Goal: Transaction & Acquisition: Purchase product/service

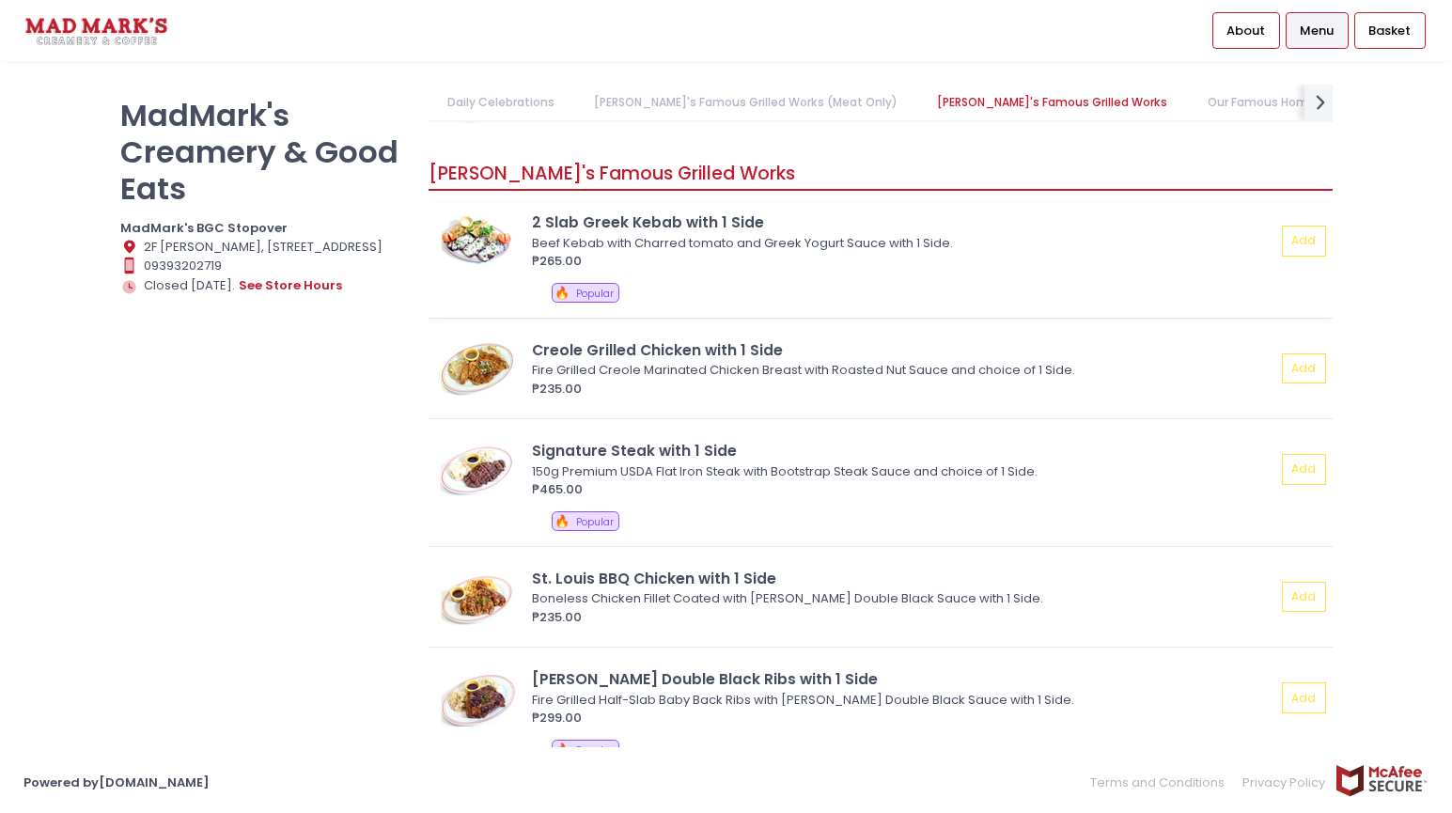
scroll to position [1128, 0]
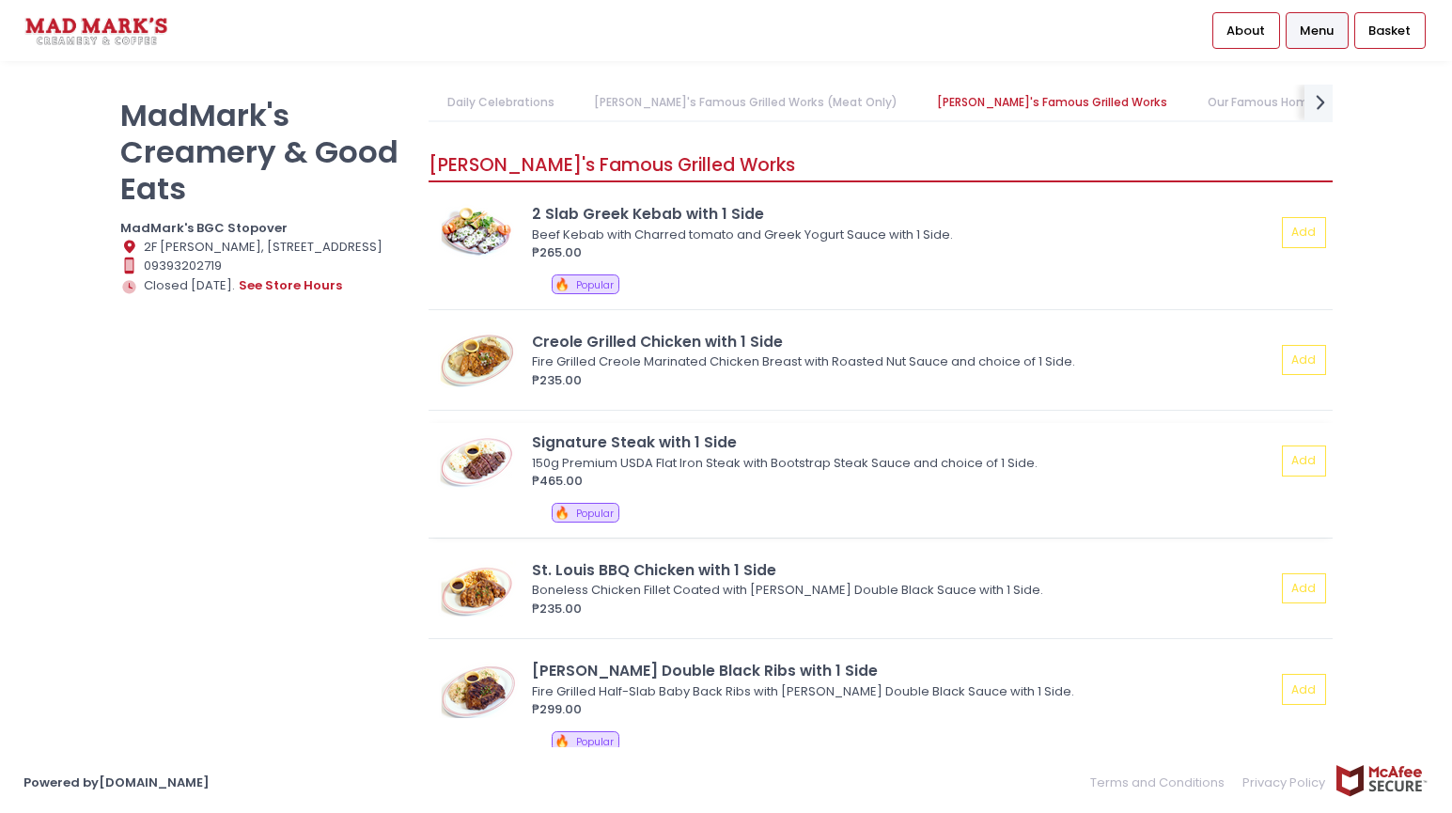
click at [689, 451] on div "Signature Steak with 1 Side" at bounding box center [904, 442] width 744 height 22
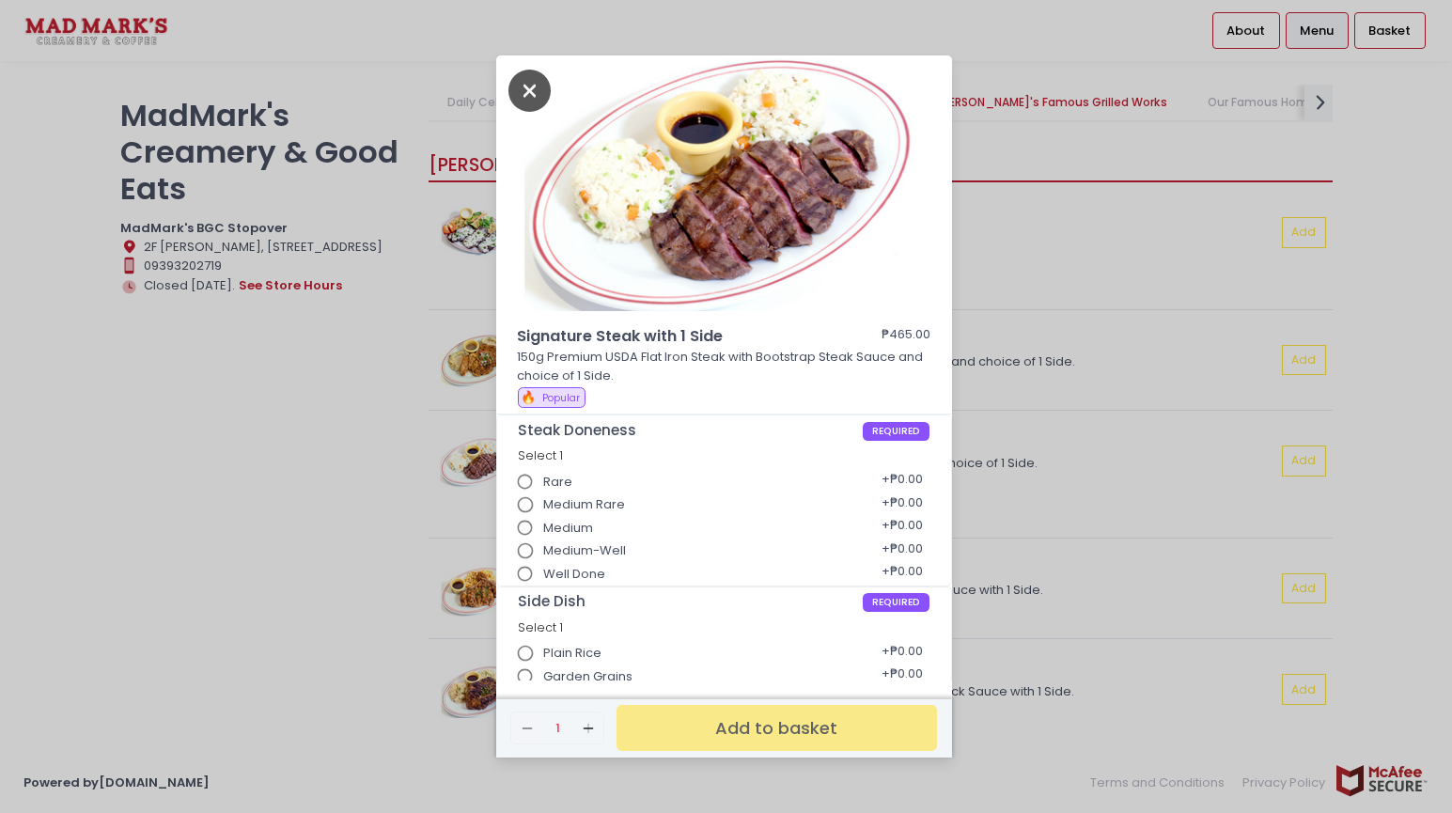
click at [510, 95] on icon "Close" at bounding box center [530, 91] width 43 height 42
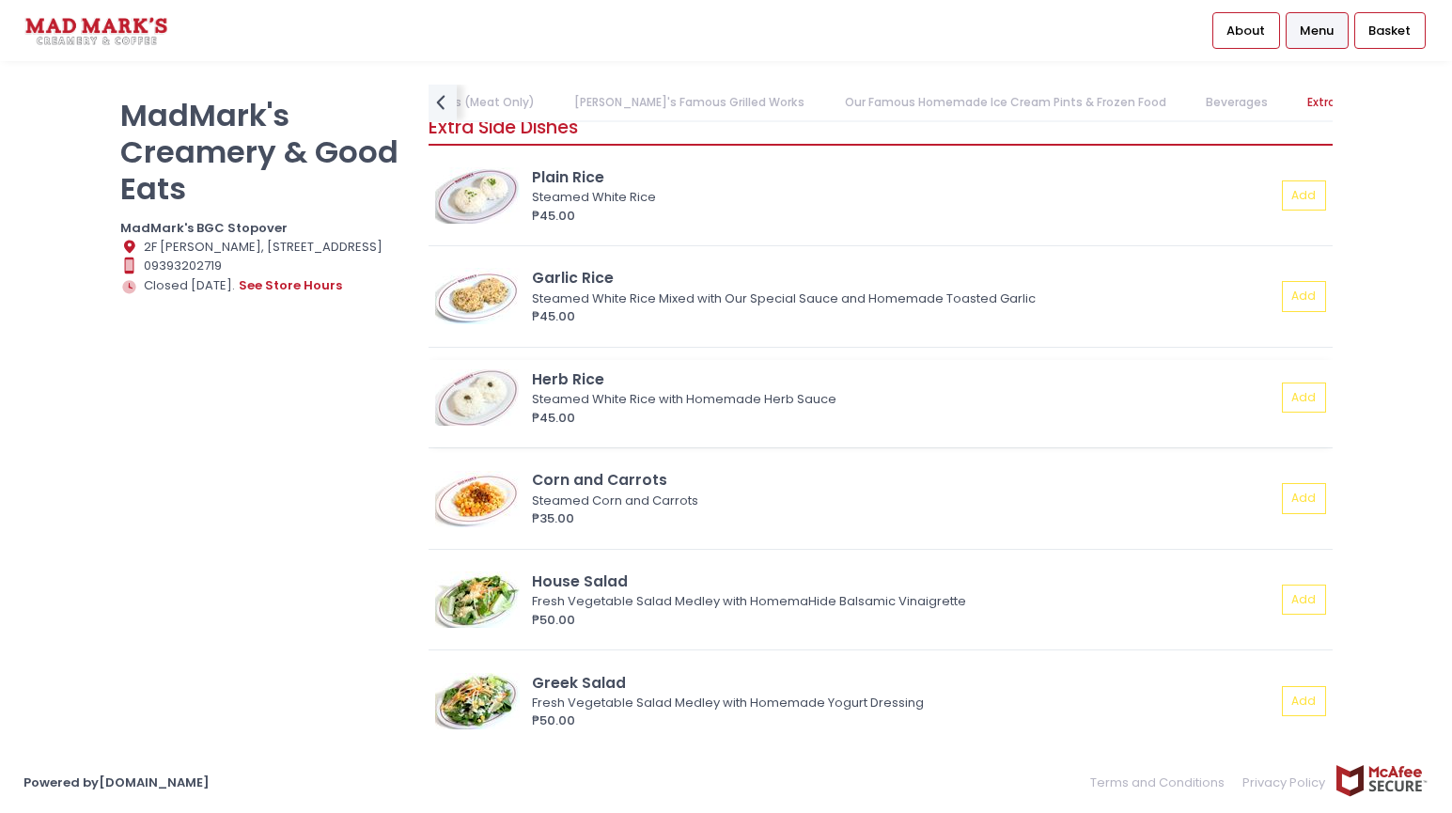
scroll to position [3081, 0]
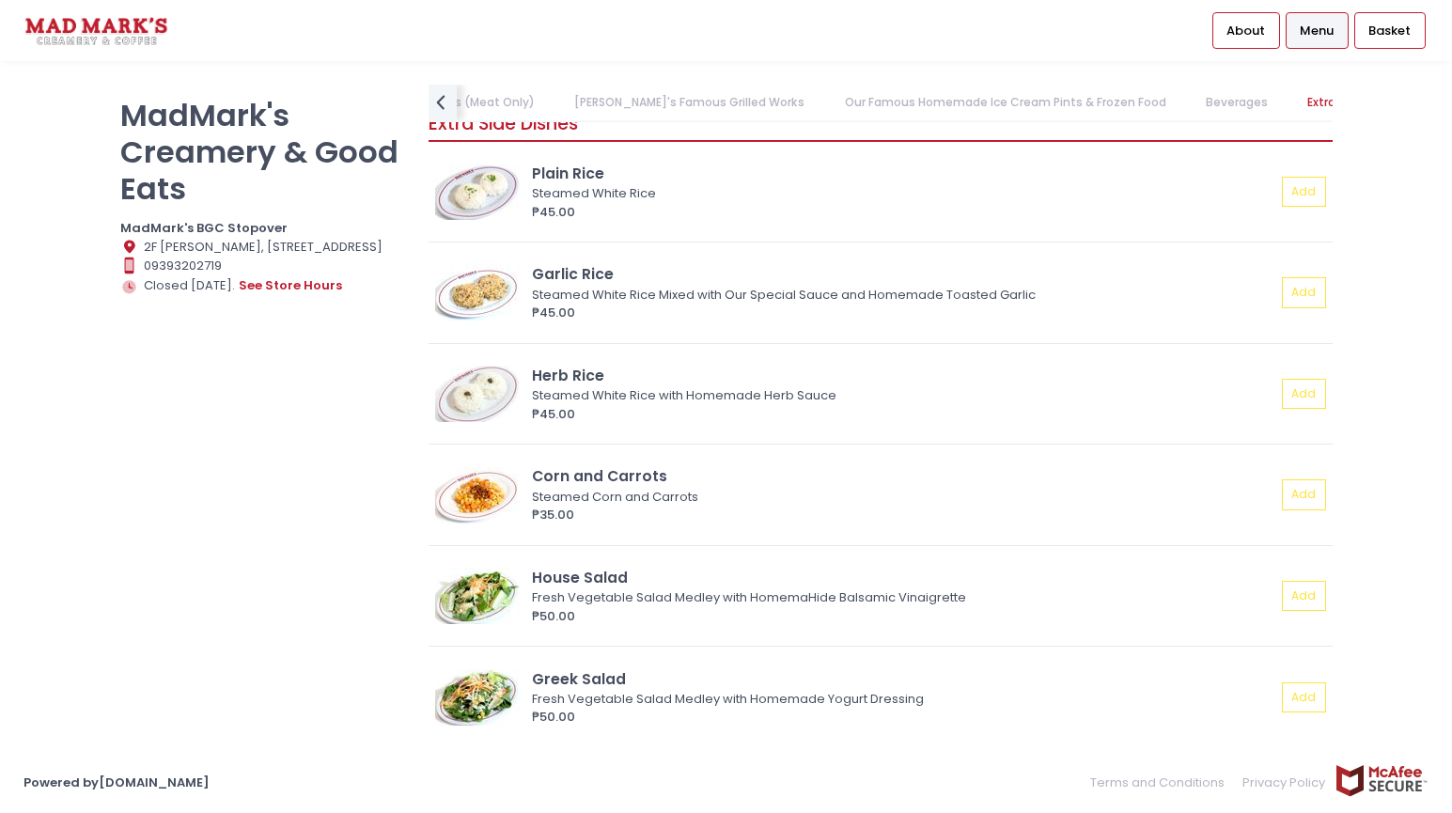
click at [251, 499] on div "MadMark's Creamery & Good Eats MadMark's BGC Stopover Location Created with Ske…" at bounding box center [262, 397] width 309 height 625
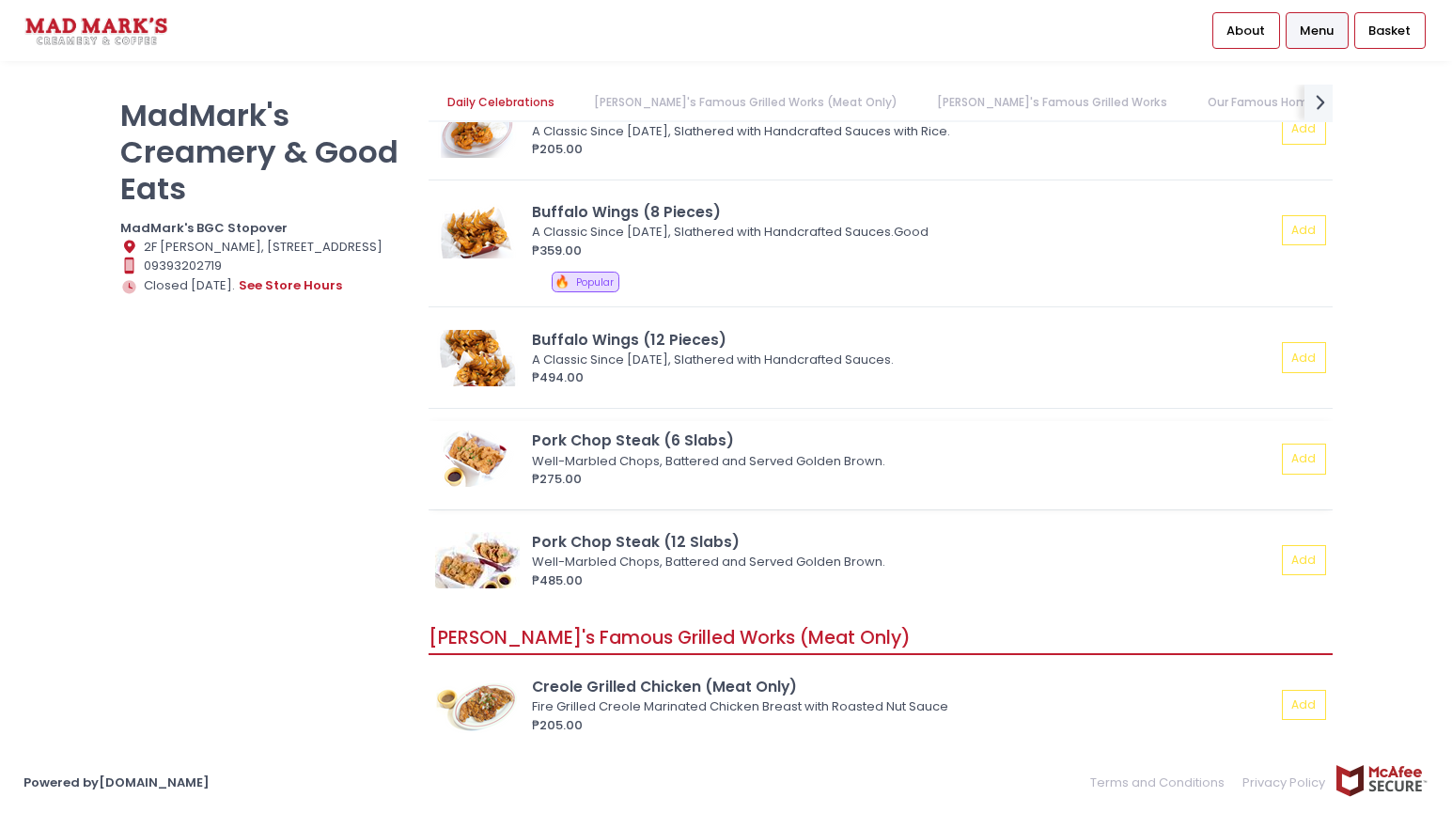
scroll to position [94, 0]
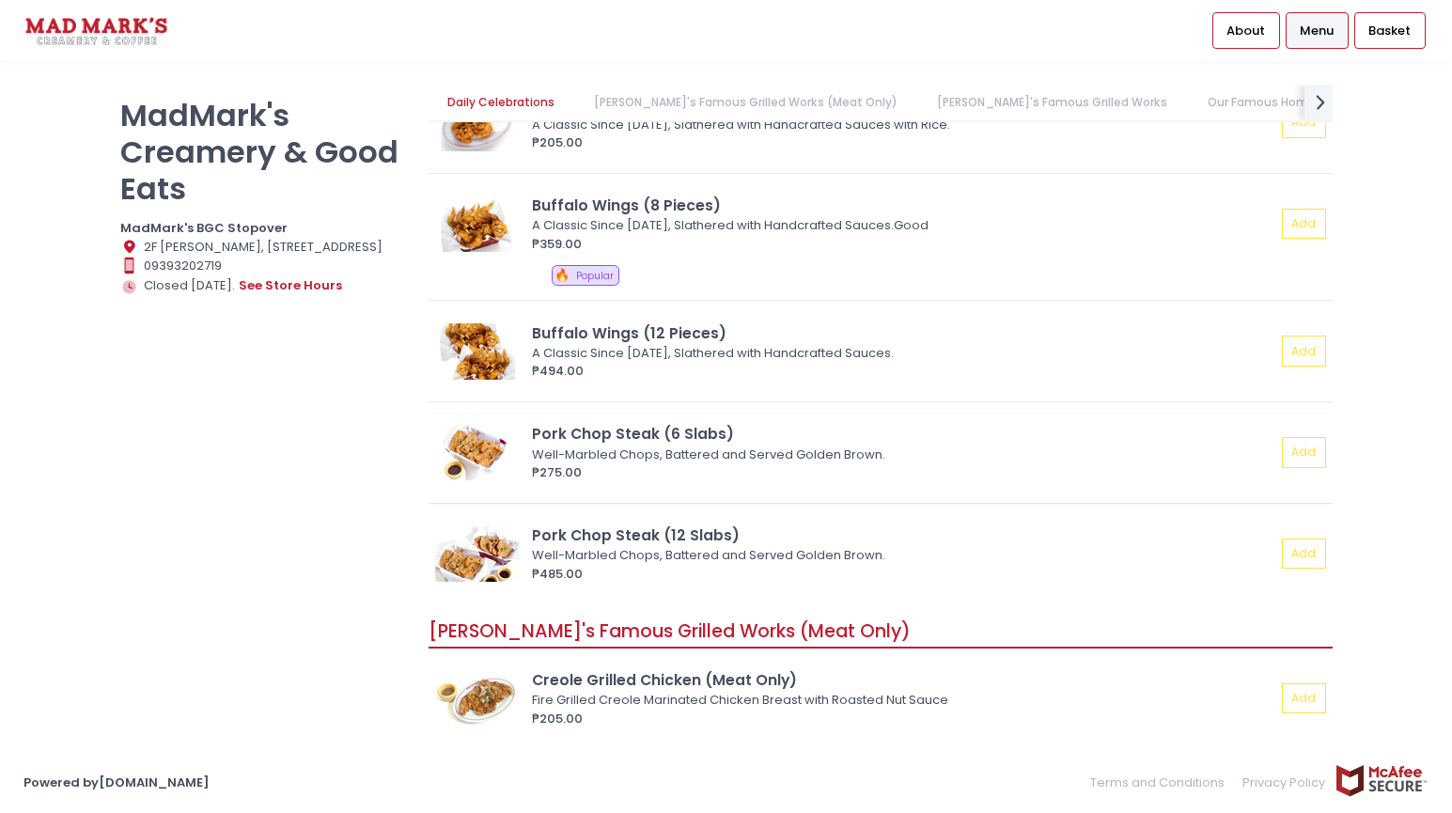
click at [564, 447] on div "Well-Marbled Chops, Battered and Served Golden Brown." at bounding box center [901, 455] width 738 height 19
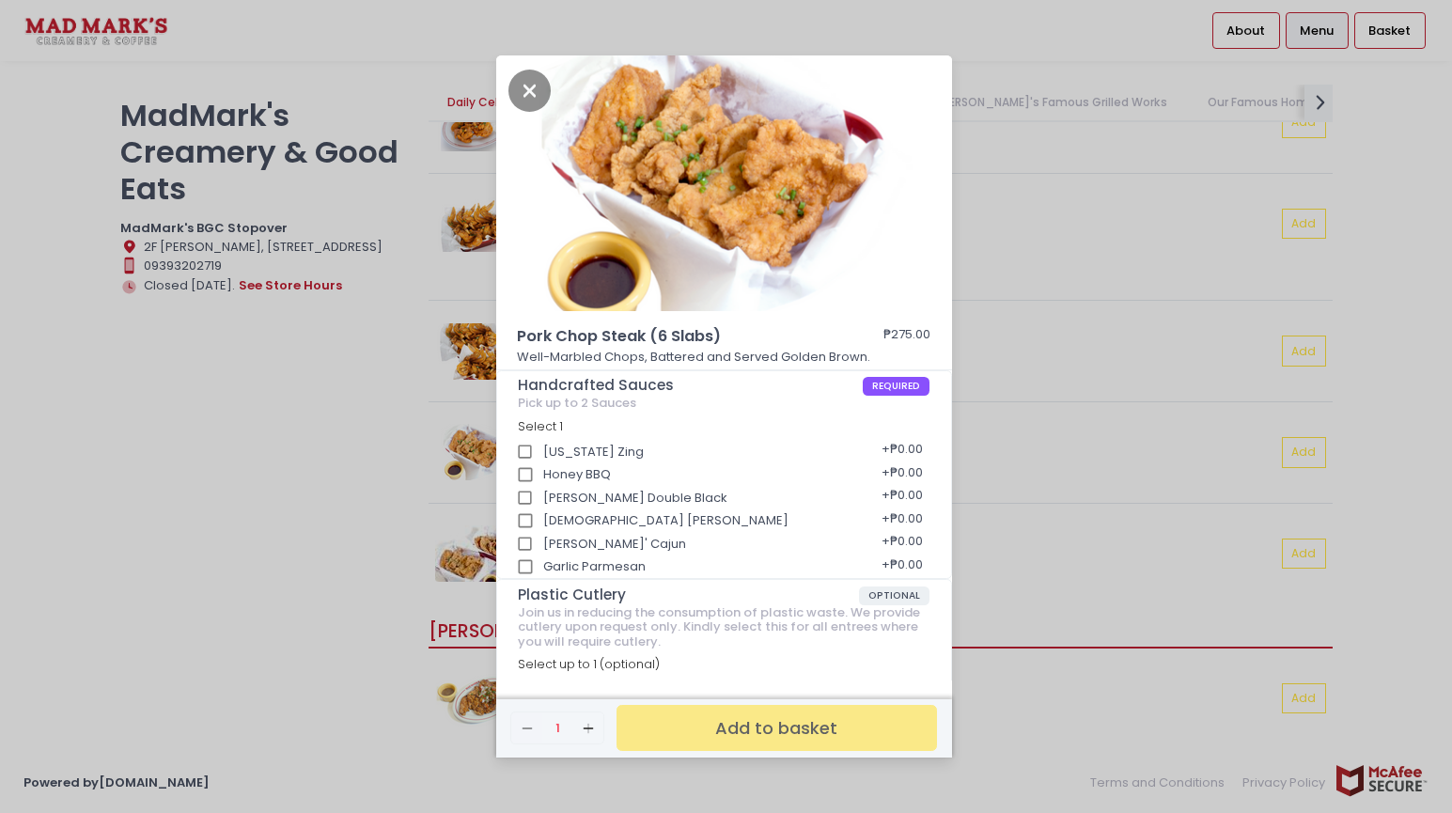
scroll to position [27, 0]
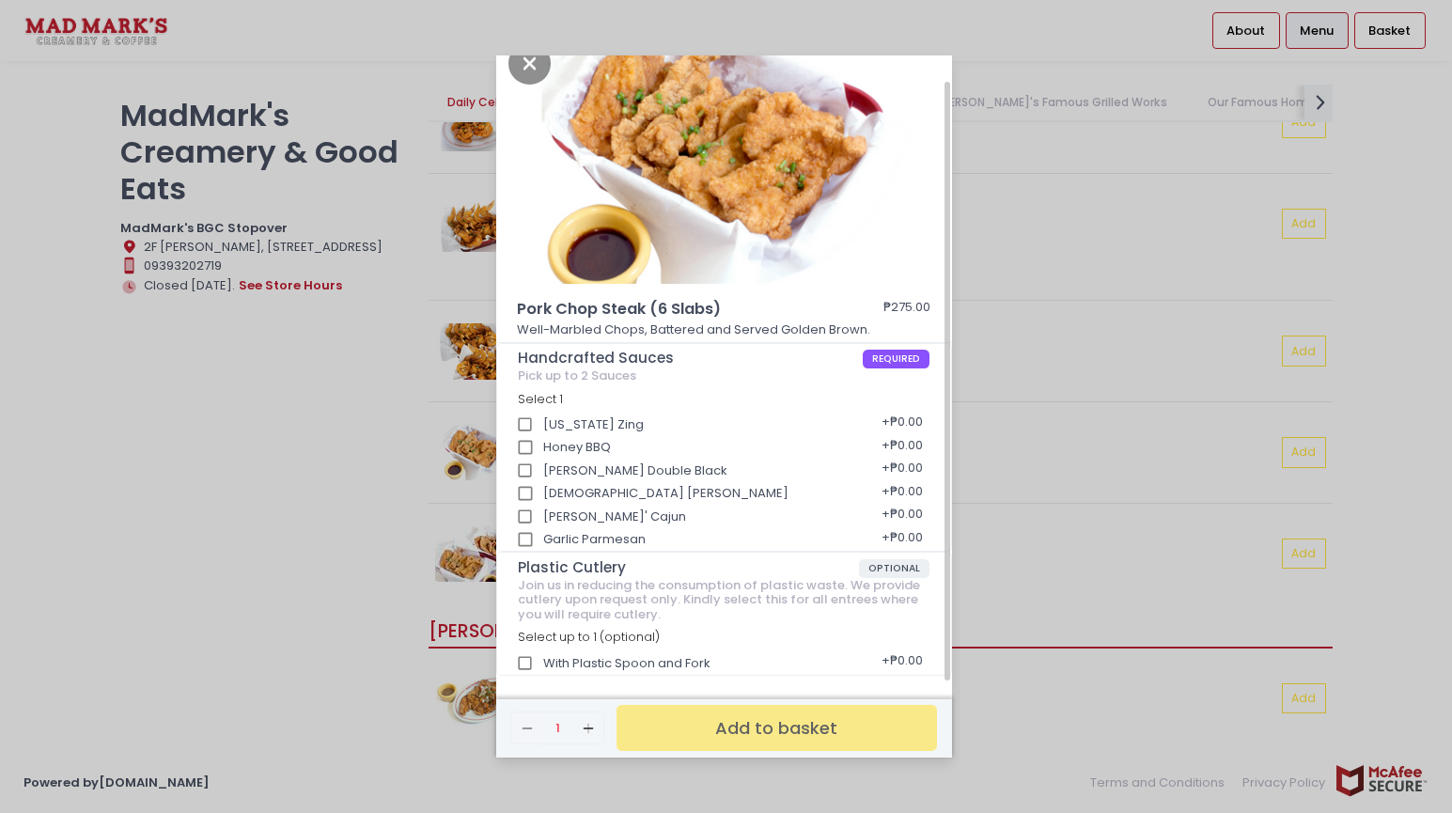
click at [274, 498] on div "Pork Chop Steak (6 Slabs) ₱275.00 Well-Marbled Chops, Battered and Served Golde…" at bounding box center [726, 406] width 1452 height 813
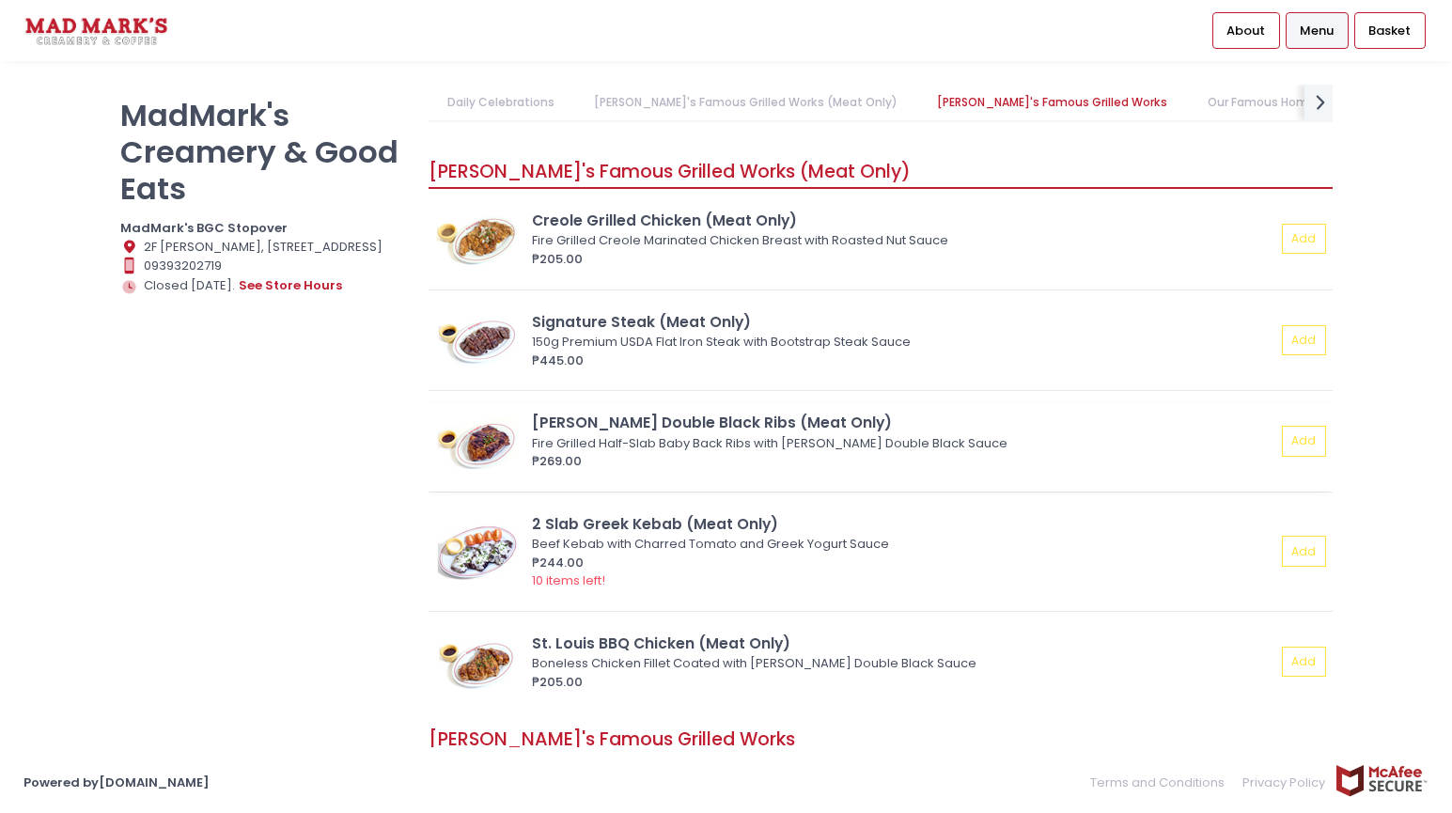
scroll to position [564, 0]
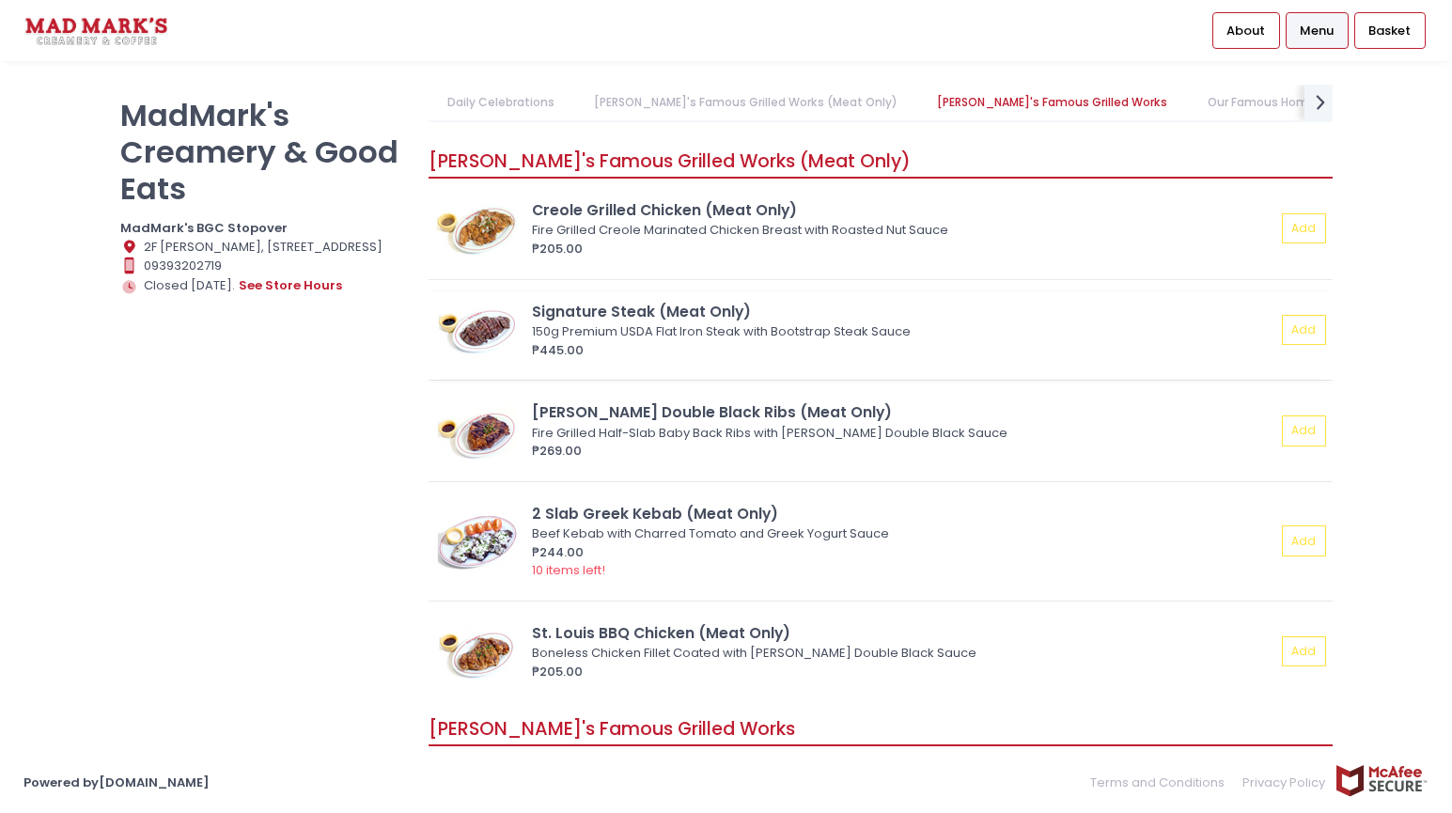
click at [617, 309] on div "Signature Steak (Meat Only)" at bounding box center [904, 312] width 744 height 22
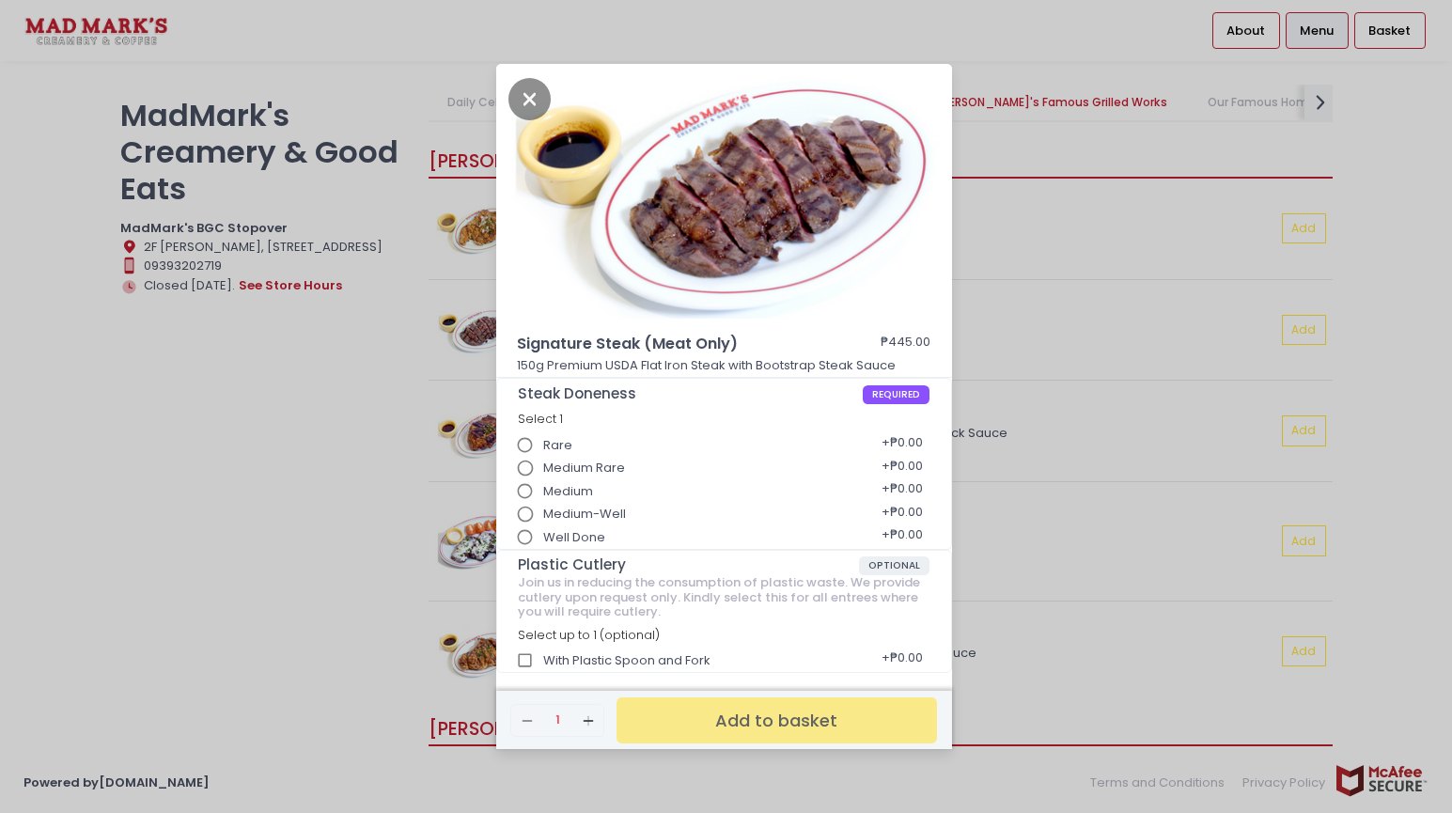
click at [276, 395] on div "Signature Steak (Meat Only) ₱445.00 150g Premium USDA Flat Iron Steak with Boot…" at bounding box center [726, 406] width 1452 height 813
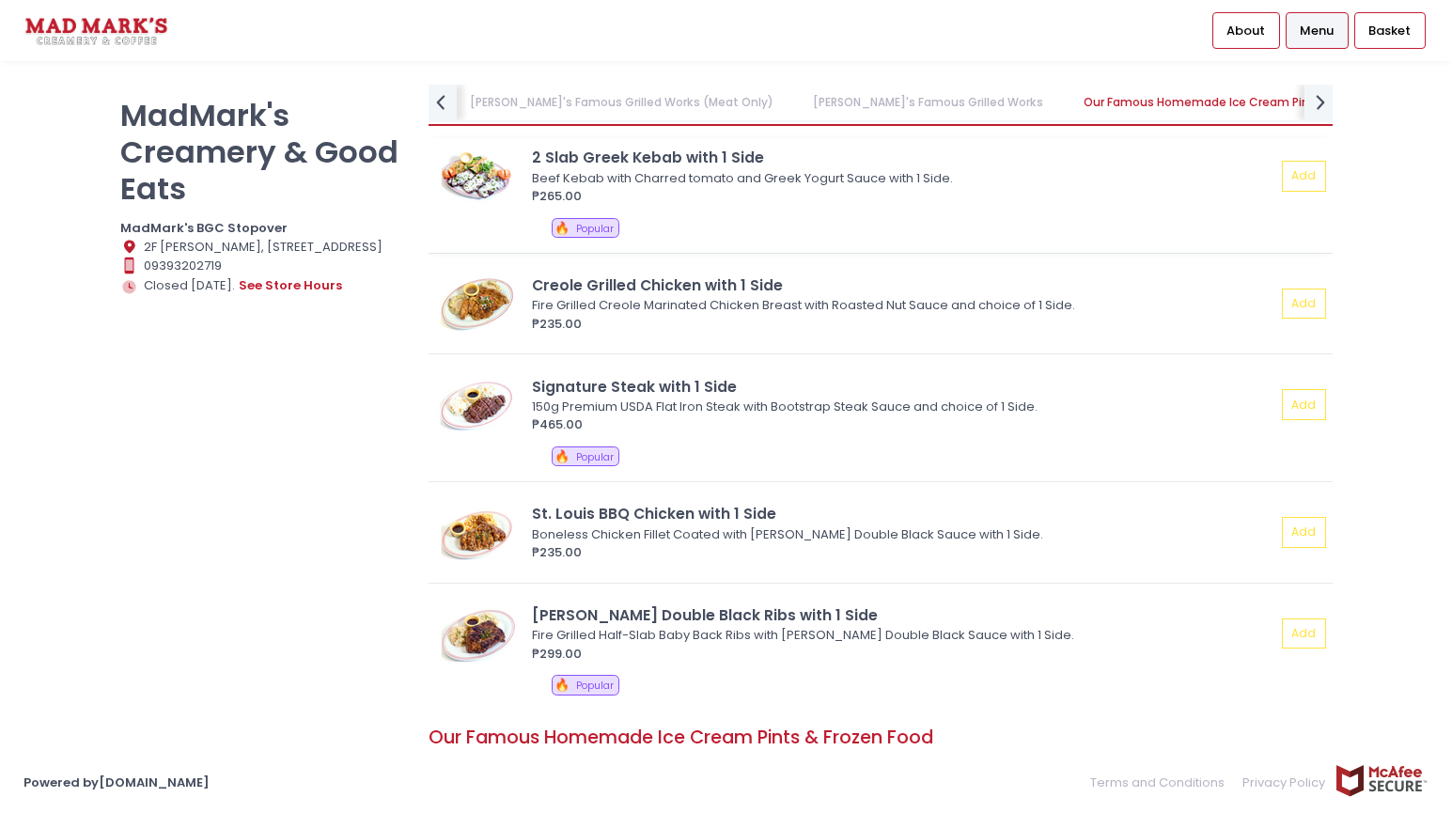
scroll to position [1222, 0]
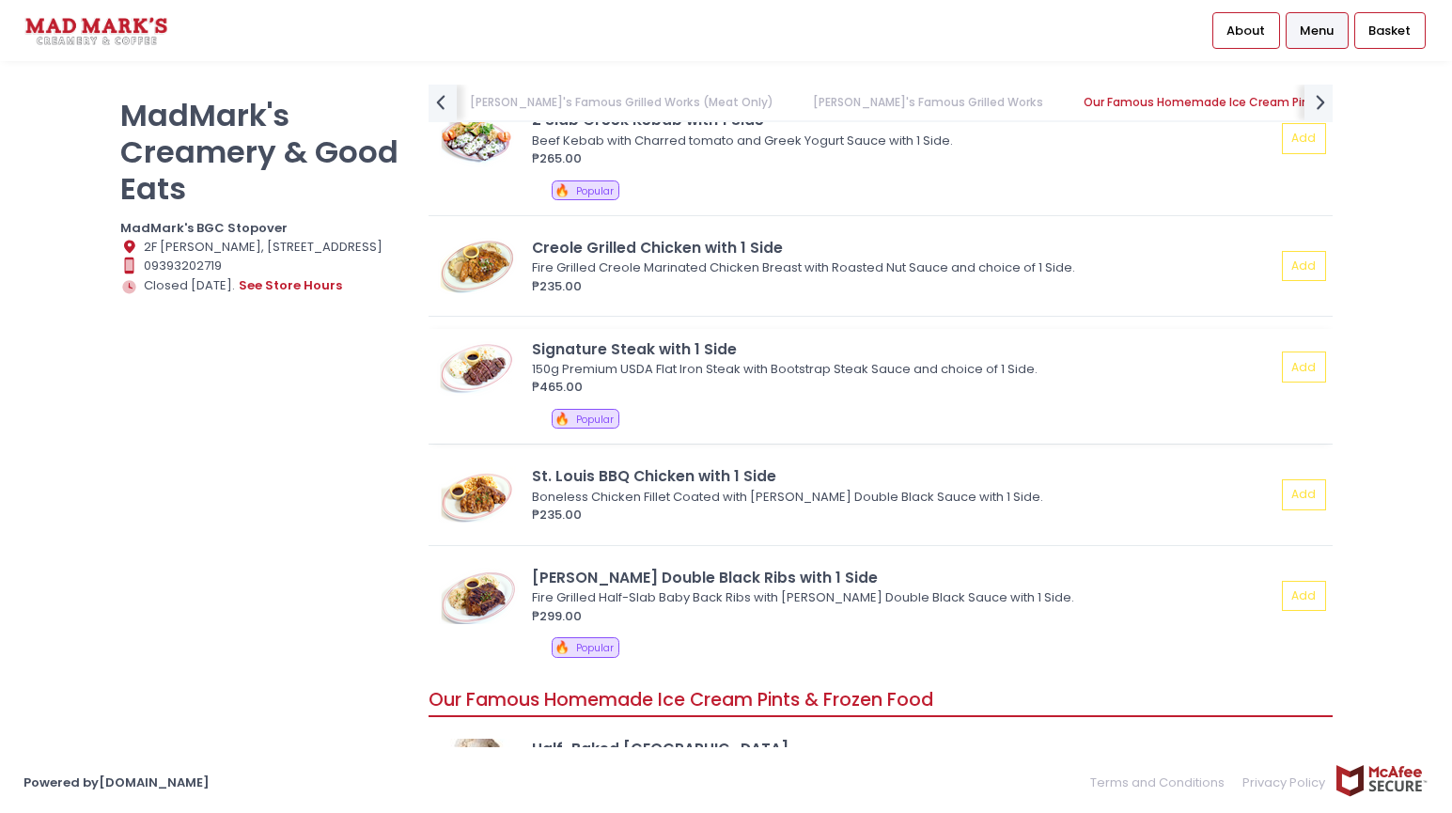
click at [679, 345] on div "Signature Steak with 1 Side" at bounding box center [904, 349] width 744 height 22
